Goal: Task Accomplishment & Management: Use online tool/utility

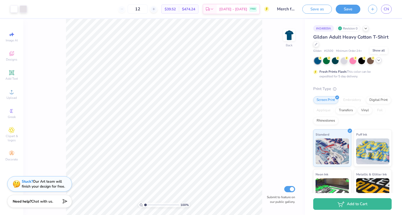
click at [379, 61] on icon at bounding box center [379, 60] width 4 height 4
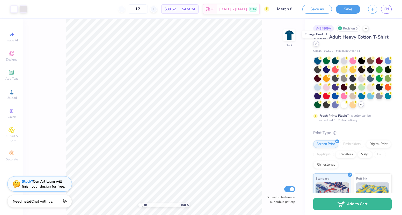
click at [317, 44] on icon at bounding box center [316, 43] width 3 height 3
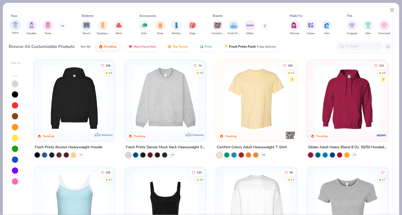
click at [18, 27] on img "filter for Shirts" at bounding box center [15, 25] width 6 height 6
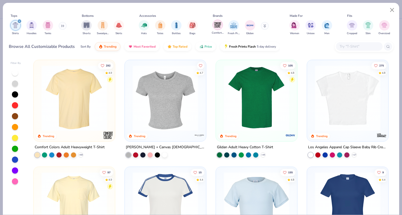
click at [219, 28] on img "filter for Comfort Colors" at bounding box center [218, 25] width 8 height 8
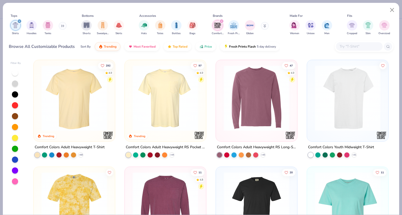
click at [78, 87] on img at bounding box center [74, 98] width 71 height 66
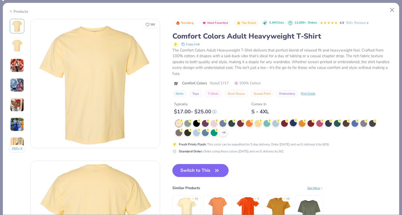
click at [293, 124] on div at bounding box center [293, 123] width 7 height 7
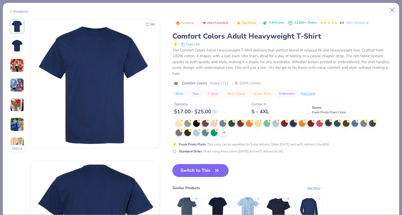
click at [329, 123] on div at bounding box center [328, 123] width 7 height 7
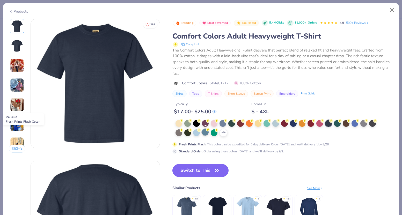
click at [207, 132] on div at bounding box center [205, 132] width 7 height 7
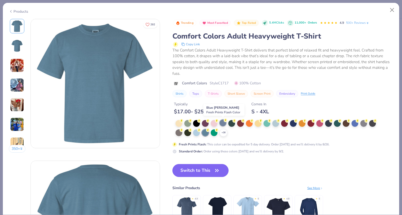
click at [223, 122] on div at bounding box center [223, 123] width 7 height 7
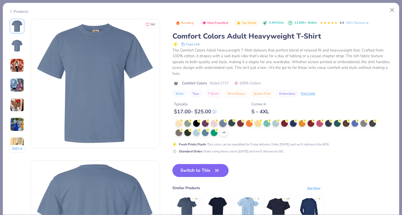
click at [232, 123] on div at bounding box center [231, 123] width 7 height 7
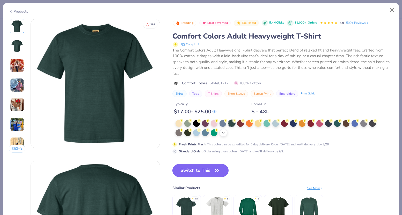
click at [223, 133] on icon at bounding box center [223, 133] width 4 height 4
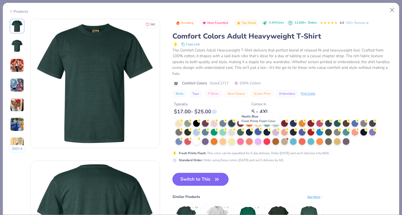
click at [260, 130] on div at bounding box center [258, 131] width 7 height 7
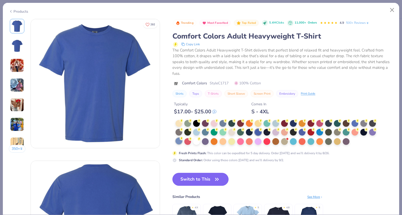
click at [179, 141] on div at bounding box center [178, 141] width 7 height 7
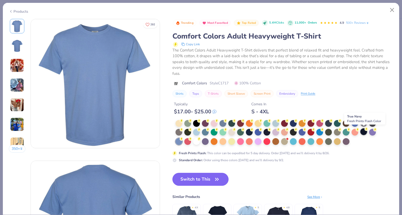
click at [366, 130] on div at bounding box center [363, 131] width 7 height 7
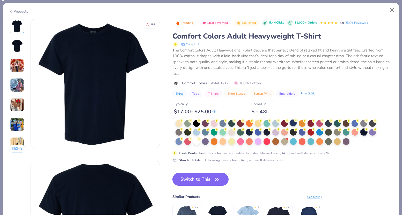
click at [293, 124] on div at bounding box center [293, 123] width 7 height 7
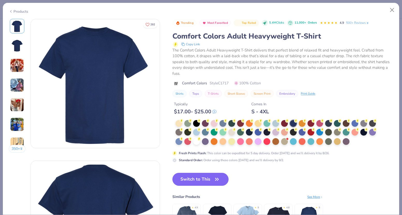
click at [13, 128] on img at bounding box center [17, 125] width 14 height 14
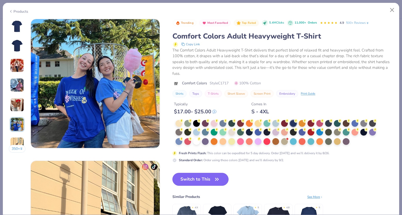
click at [16, 27] on img at bounding box center [17, 26] width 12 height 12
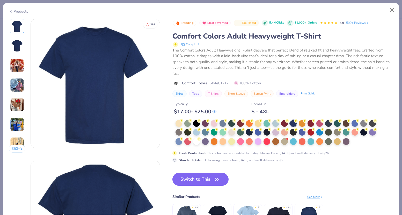
scroll to position [30, 0]
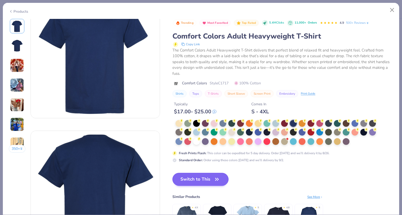
click at [191, 179] on button "Switch to This" at bounding box center [200, 179] width 56 height 13
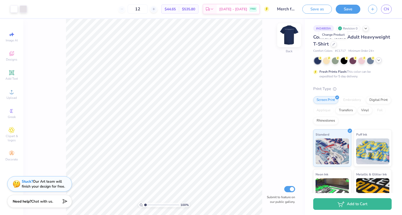
click at [288, 35] on img at bounding box center [289, 35] width 21 height 21
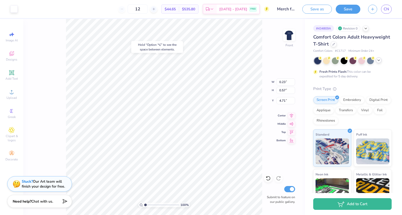
type input "4.72"
type input "0.58"
type input "0.59"
type input "4.71"
type input "0.75"
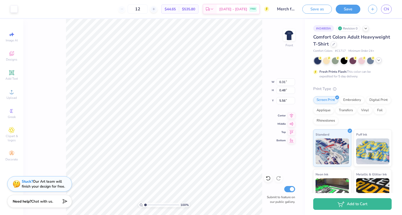
type input "0.57"
type input "4.71"
click at [382, 96] on div "Digital Print" at bounding box center [378, 100] width 25 height 8
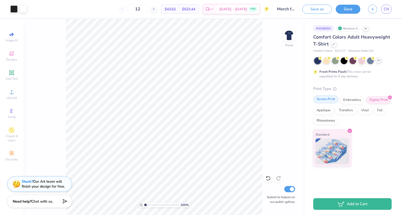
click at [327, 102] on div "Screen Print" at bounding box center [325, 100] width 25 height 8
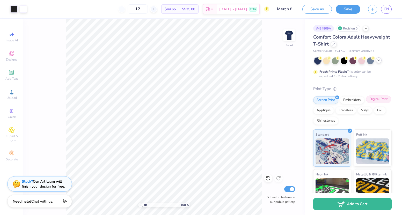
click at [377, 99] on div "Digital Print" at bounding box center [378, 100] width 25 height 8
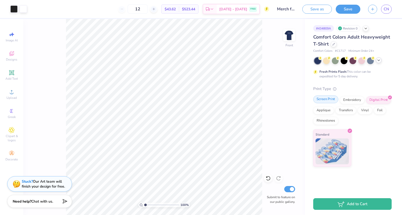
click at [327, 100] on div "Screen Print" at bounding box center [325, 100] width 25 height 8
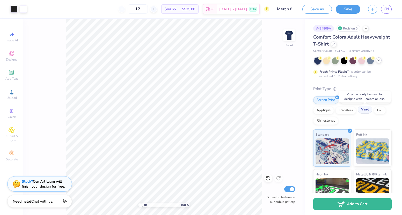
click at [362, 109] on div "Vinyl" at bounding box center [365, 110] width 14 height 8
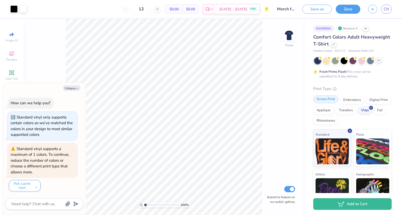
click at [326, 97] on div "Screen Print" at bounding box center [325, 100] width 25 height 8
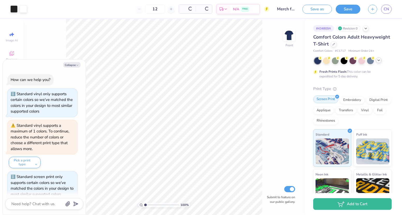
scroll to position [6, 0]
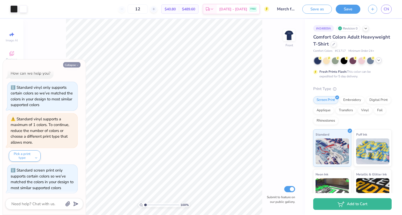
click at [70, 66] on button "Collapse" at bounding box center [71, 64] width 17 height 5
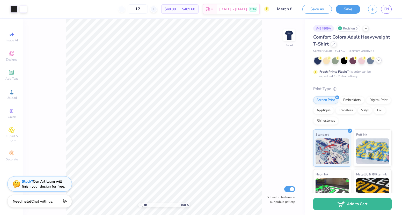
type textarea "x"
type input "0.46"
type input "0.58"
type input "4.71"
click at [267, 109] on div "100 % Front Submit to feature on our public gallery." at bounding box center [164, 117] width 282 height 196
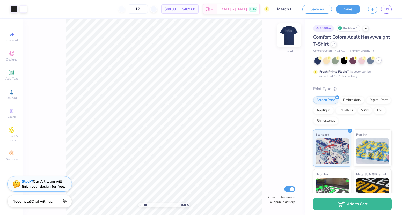
click at [292, 34] on img at bounding box center [289, 35] width 21 height 21
click at [292, 34] on img at bounding box center [289, 35] width 10 height 10
click at [313, 11] on button "Save as" at bounding box center [317, 8] width 30 height 9
click at [172, 9] on span "$40.80" at bounding box center [170, 8] width 11 height 5
